Goal: Information Seeking & Learning: Learn about a topic

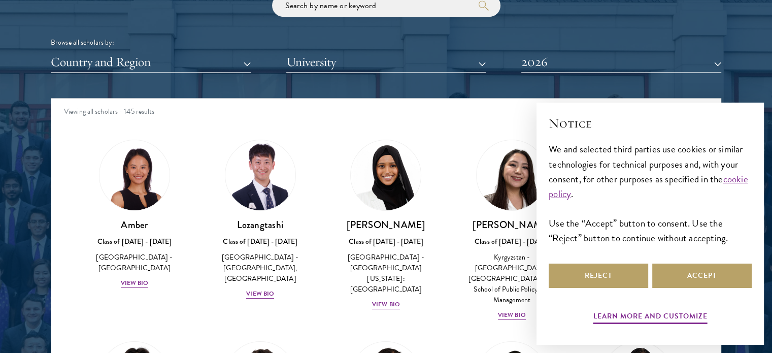
scroll to position [1249, 0]
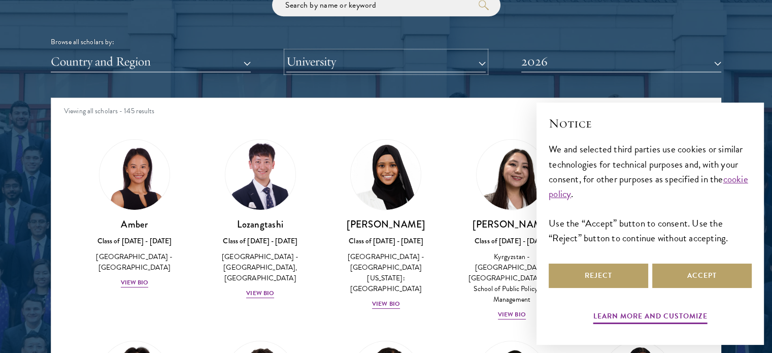
click at [373, 58] on button "University" at bounding box center [386, 61] width 200 height 21
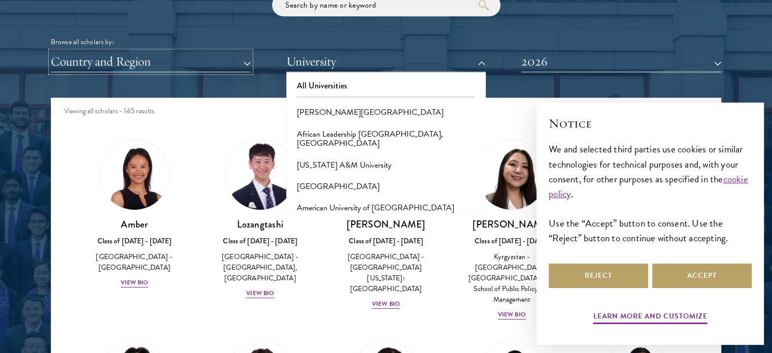
click at [205, 59] on button "Country and Region" at bounding box center [151, 61] width 200 height 21
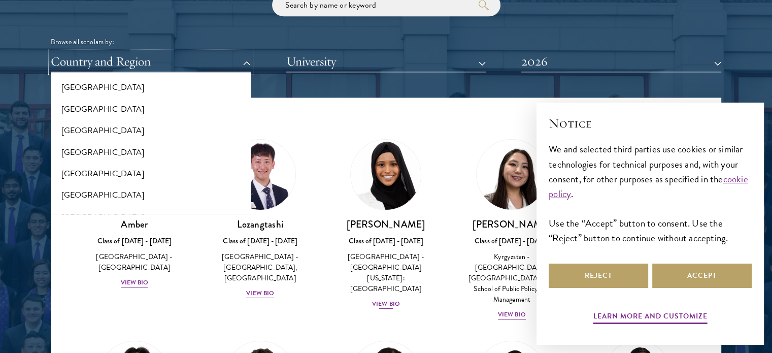
scroll to position [2115, 0]
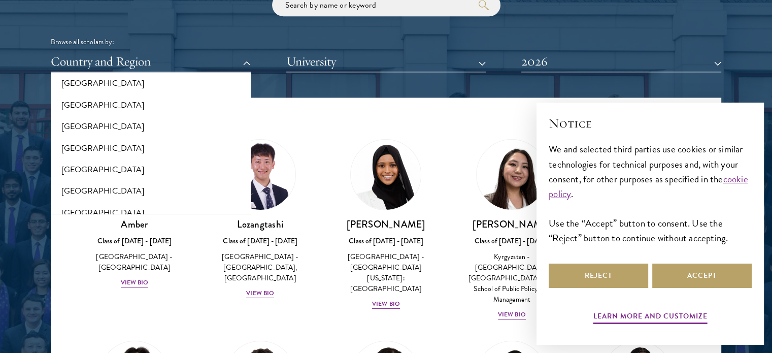
click at [374, 118] on div "Viewing all scholars - 145 results" at bounding box center [385, 112] width 669 height 28
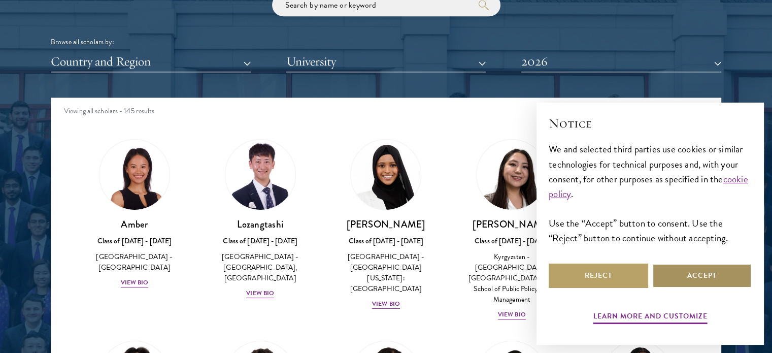
click at [733, 272] on button "Accept" at bounding box center [701, 275] width 99 height 24
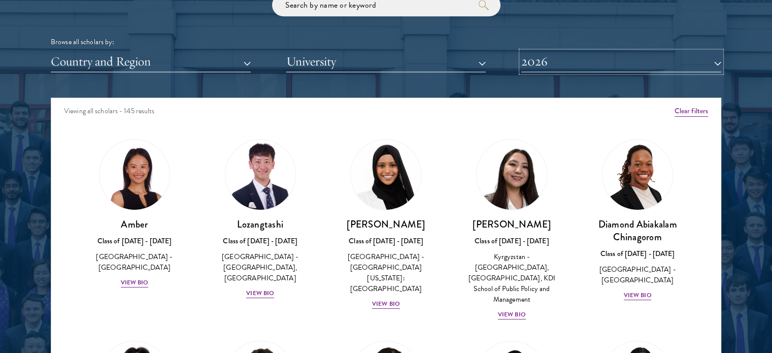
click at [549, 64] on button "2026" at bounding box center [621, 61] width 200 height 21
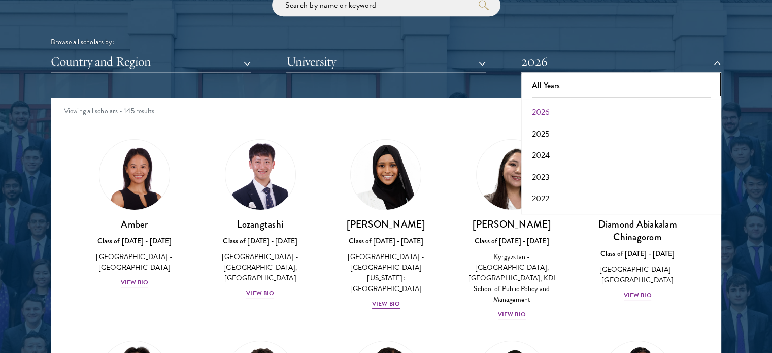
click at [548, 81] on button "All Years" at bounding box center [621, 85] width 194 height 21
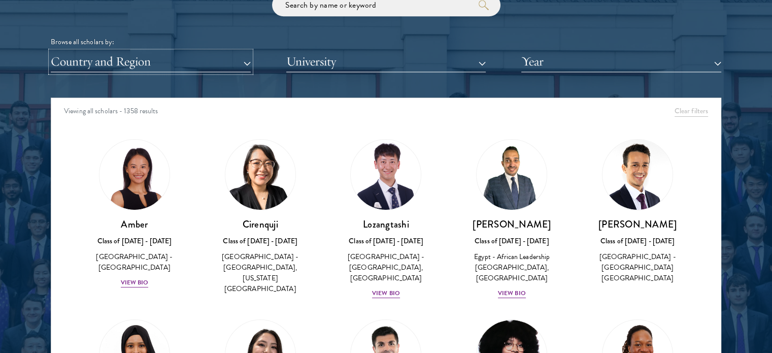
click at [180, 66] on button "Country and Region" at bounding box center [151, 61] width 200 height 21
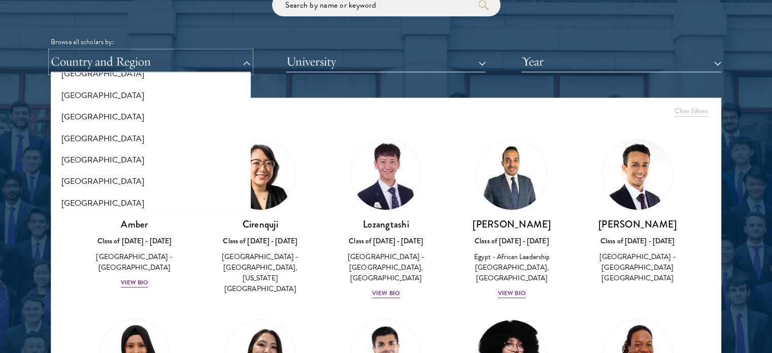
scroll to position [255, 0]
click at [362, 99] on div "Viewing all scholars - 1358 results" at bounding box center [385, 112] width 669 height 28
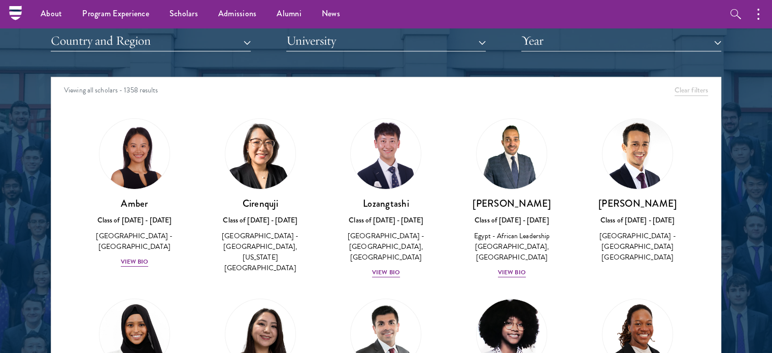
scroll to position [1268, 0]
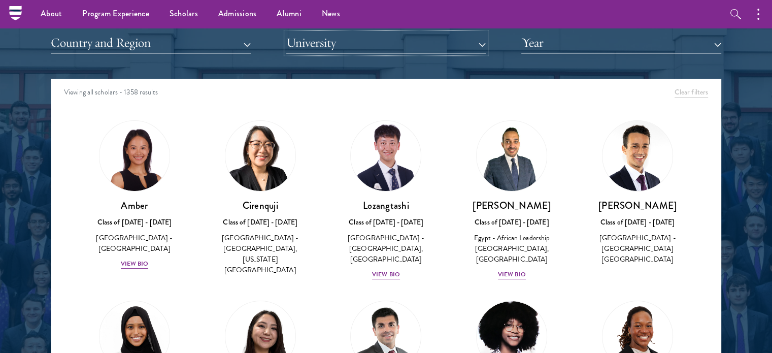
click at [310, 46] on button "University" at bounding box center [386, 42] width 200 height 21
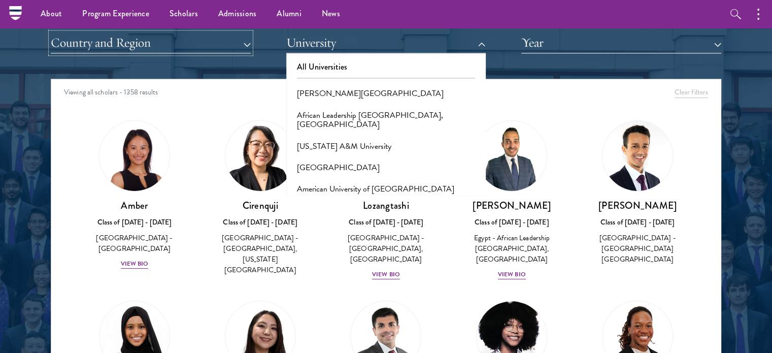
click at [179, 37] on button "Country and Region" at bounding box center [151, 42] width 200 height 21
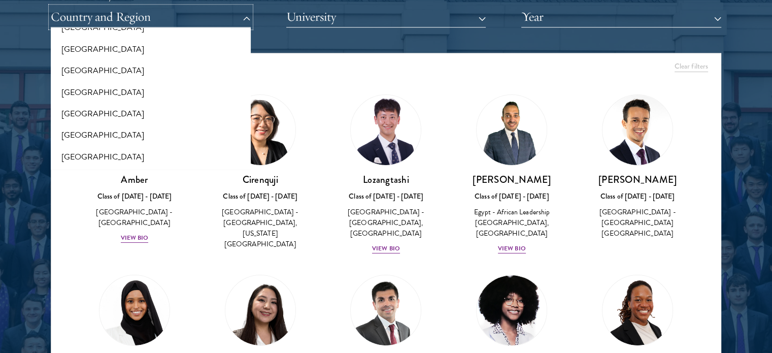
scroll to position [1295, 0]
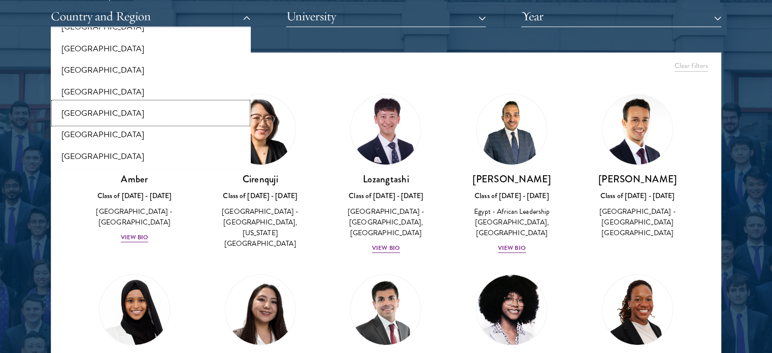
click at [99, 116] on button "[GEOGRAPHIC_DATA]" at bounding box center [151, 112] width 194 height 21
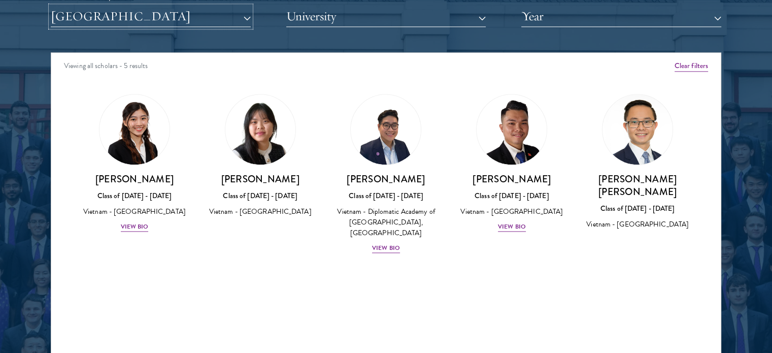
click at [188, 22] on button "[GEOGRAPHIC_DATA]" at bounding box center [151, 16] width 200 height 21
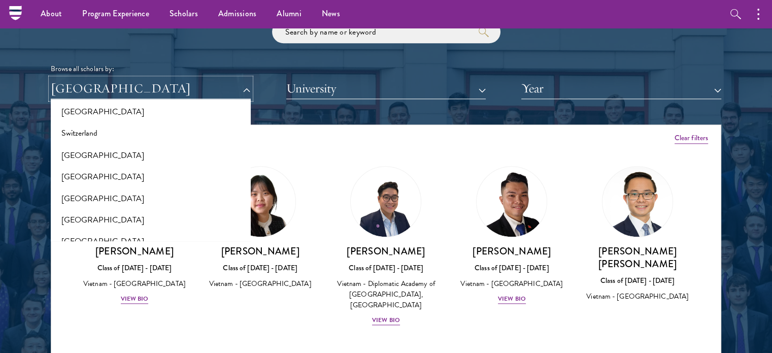
scroll to position [1876, 0]
click at [97, 195] on button "[GEOGRAPHIC_DATA]" at bounding box center [151, 198] width 194 height 21
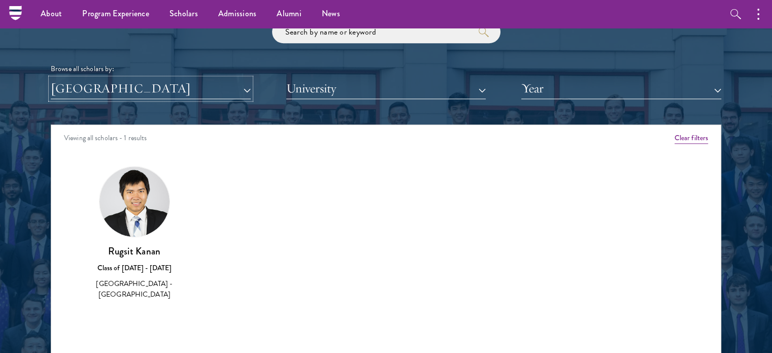
click at [183, 92] on button "[GEOGRAPHIC_DATA]" at bounding box center [151, 88] width 200 height 21
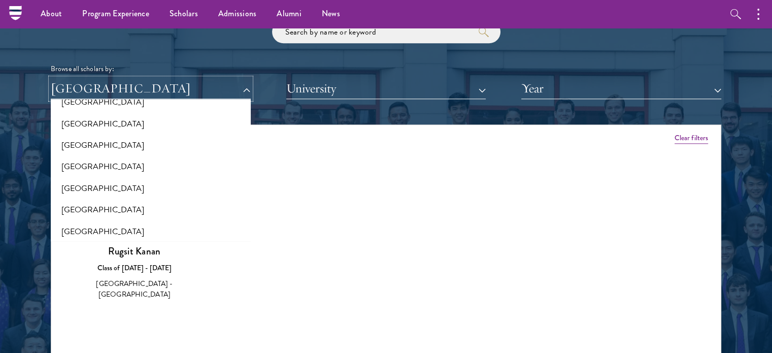
scroll to position [1735, 0]
click at [142, 169] on button "[GEOGRAPHIC_DATA]" at bounding box center [151, 166] width 194 height 21
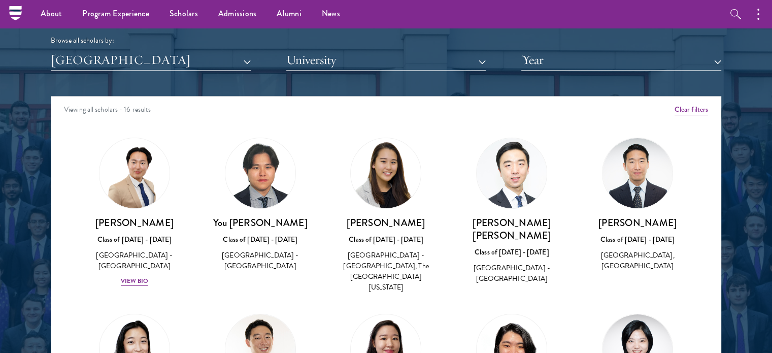
scroll to position [1250, 0]
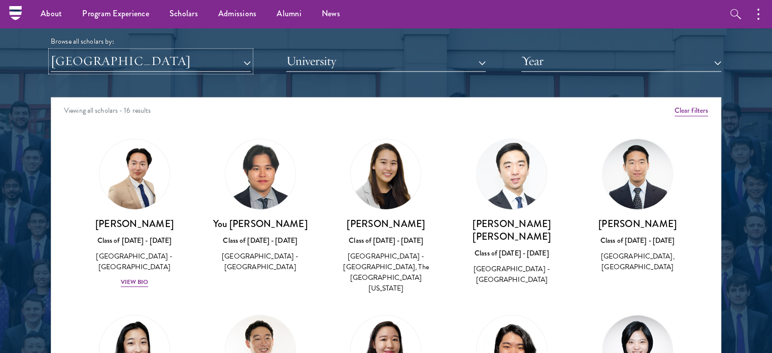
click at [172, 65] on button "[GEOGRAPHIC_DATA]" at bounding box center [151, 61] width 200 height 21
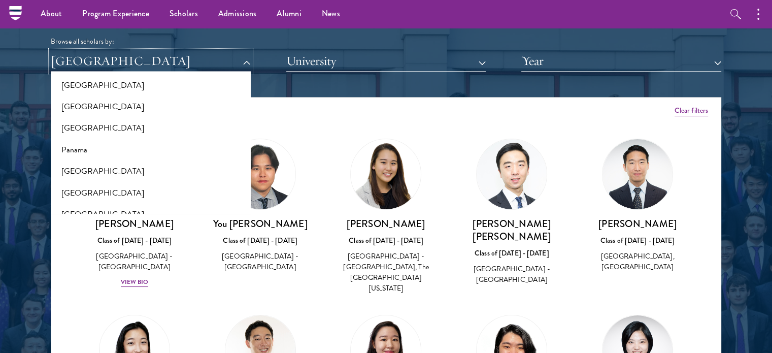
scroll to position [1467, 0]
click at [122, 192] on button "[GEOGRAPHIC_DATA]" at bounding box center [151, 193] width 194 height 21
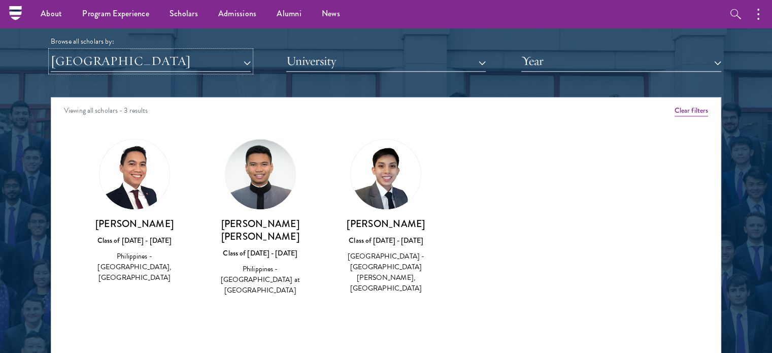
click at [187, 66] on button "[GEOGRAPHIC_DATA]" at bounding box center [151, 61] width 200 height 21
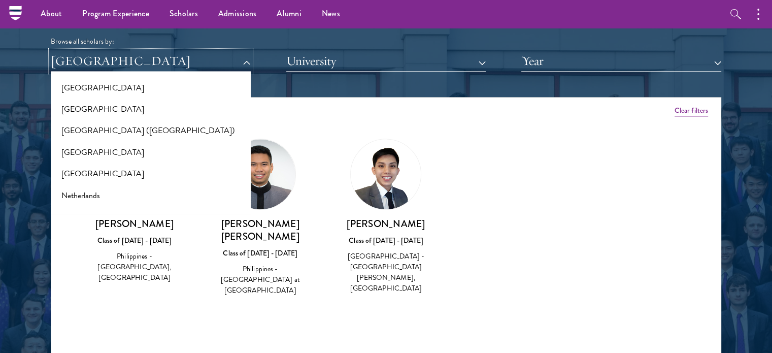
scroll to position [1247, 0]
click at [153, 130] on button "[GEOGRAPHIC_DATA] ([GEOGRAPHIC_DATA])" at bounding box center [151, 132] width 194 height 21
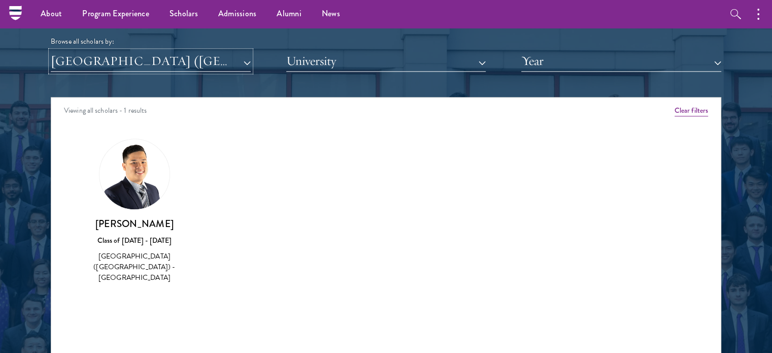
click at [198, 60] on button "[GEOGRAPHIC_DATA] ([GEOGRAPHIC_DATA])" at bounding box center [151, 61] width 200 height 21
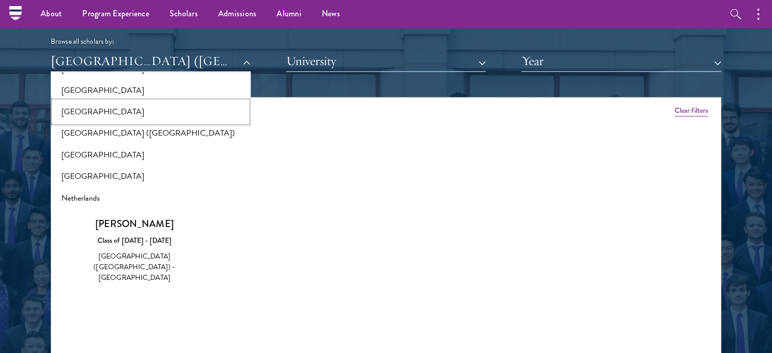
click at [151, 113] on button "[GEOGRAPHIC_DATA]" at bounding box center [151, 111] width 194 height 21
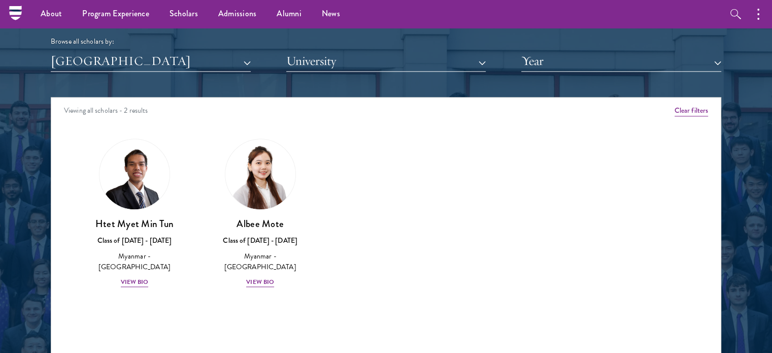
click at [203, 39] on div "Browse all scholars by:" at bounding box center [386, 41] width 670 height 11
click at [186, 76] on div "Scholar Directory Congratulations and welcome to the Schwarzman Scholars Class …" at bounding box center [386, 143] width 670 height 516
click at [190, 62] on button "[GEOGRAPHIC_DATA]" at bounding box center [151, 61] width 200 height 21
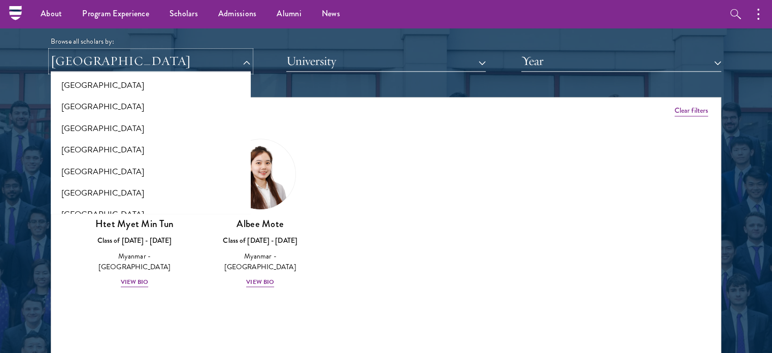
scroll to position [992, 0]
click at [394, 198] on div "Amber Class of [DATE] - [DATE] [GEOGRAPHIC_DATA] - [GEOGRAPHIC_DATA] View Bio C…" at bounding box center [385, 222] width 669 height 192
